Goal: Check status: Check status

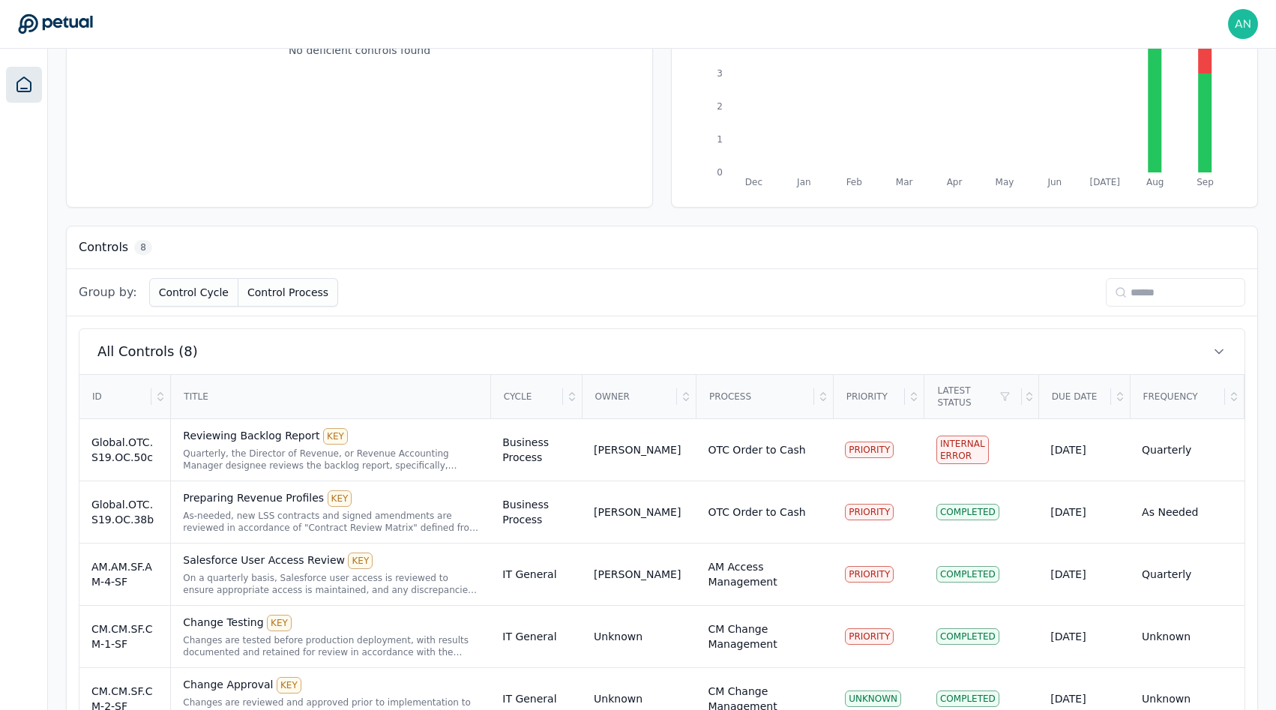
scroll to position [494, 0]
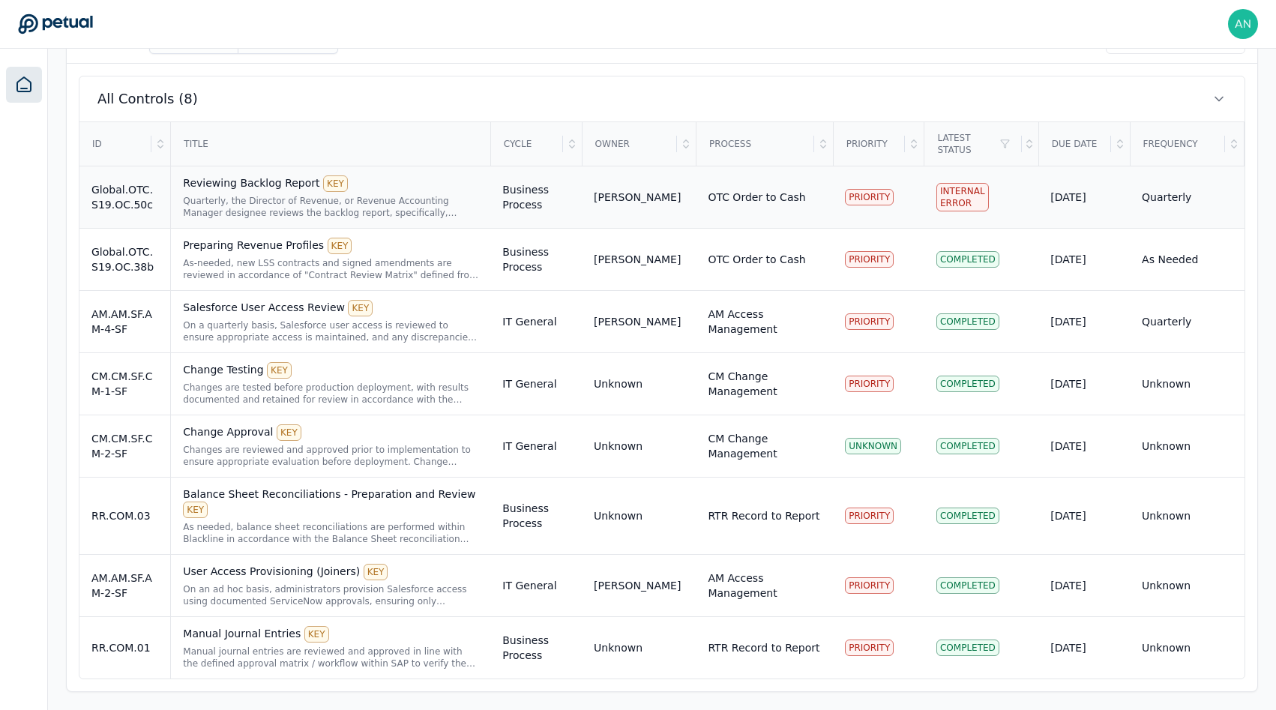
click at [304, 207] on div "Quarterly, the Director of Revenue, or Revenue Accounting Manager designee revi…" at bounding box center [330, 207] width 295 height 24
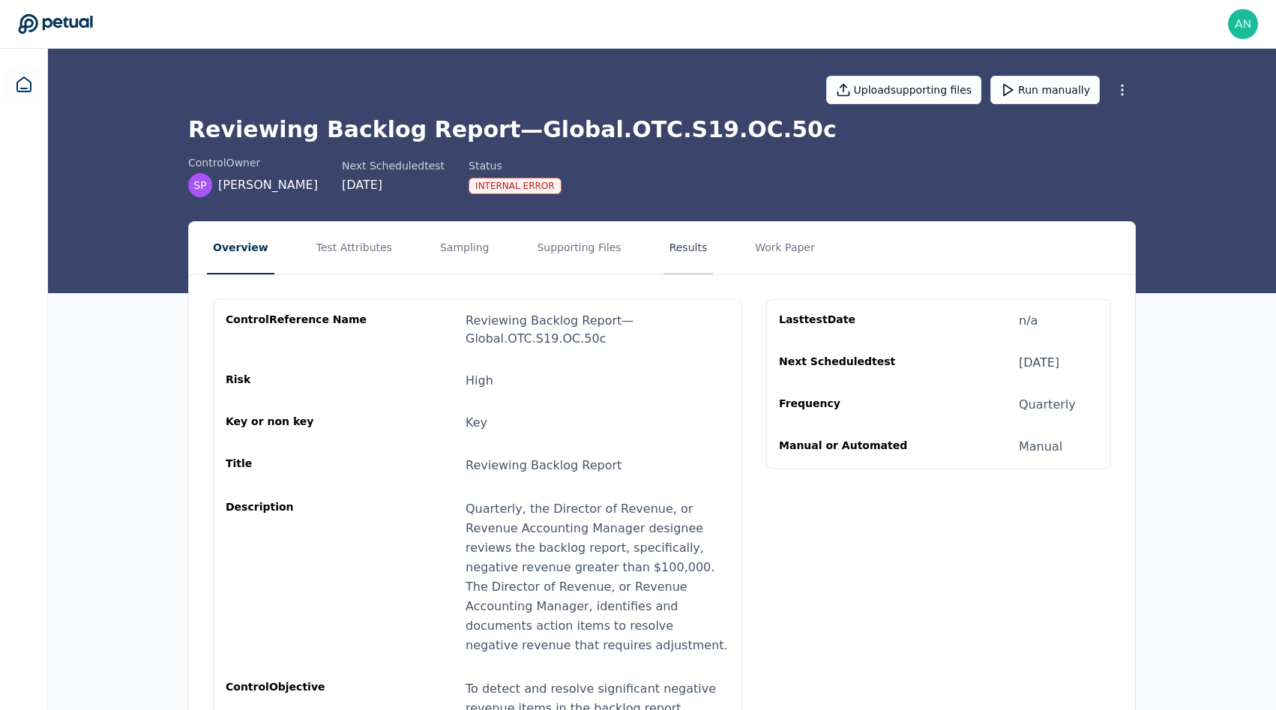
click at [663, 250] on button "Results" at bounding box center [688, 248] width 50 height 52
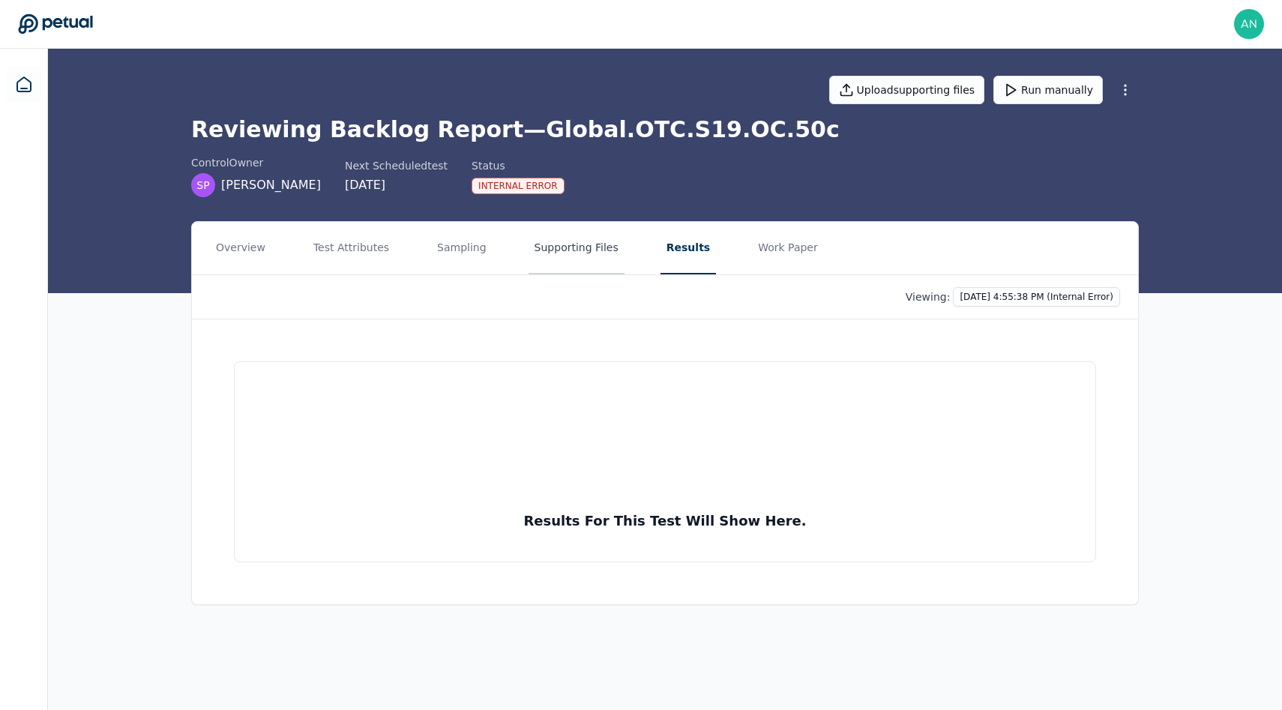
click at [594, 254] on button "Supporting Files" at bounding box center [576, 248] width 96 height 52
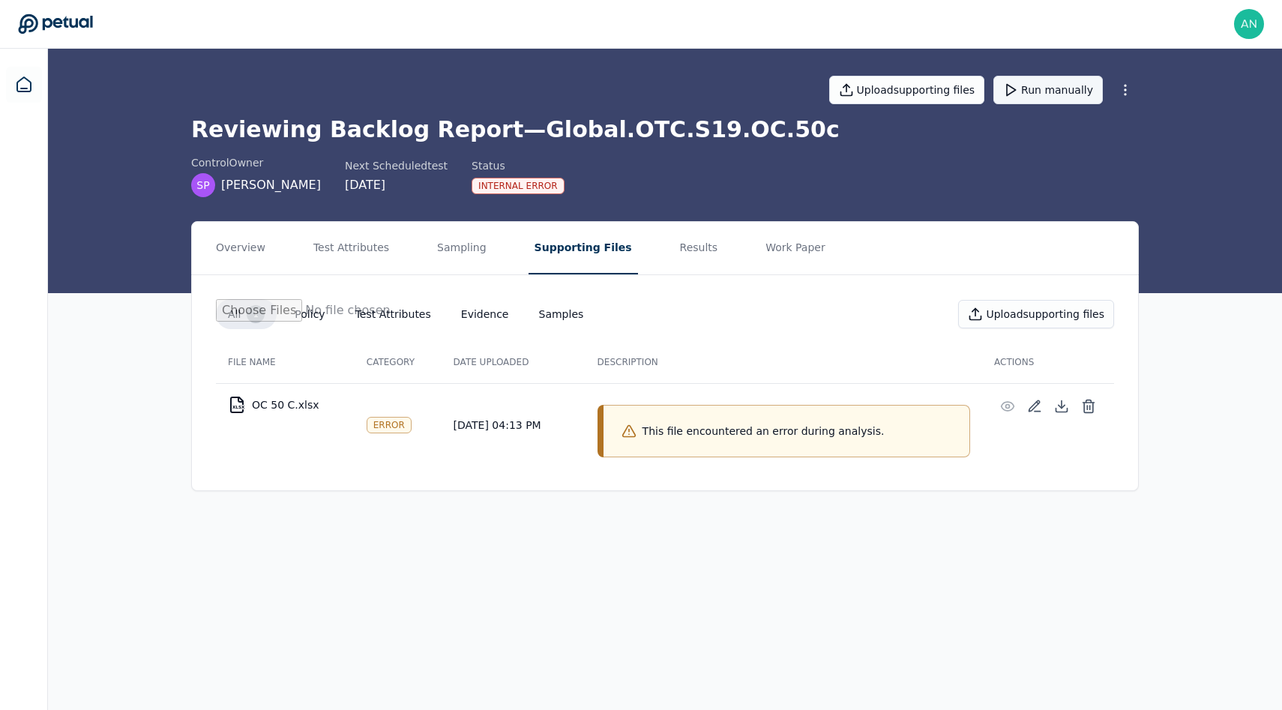
click at [1052, 92] on button "Run manually" at bounding box center [1047, 90] width 109 height 28
